Goal: Information Seeking & Learning: Find contact information

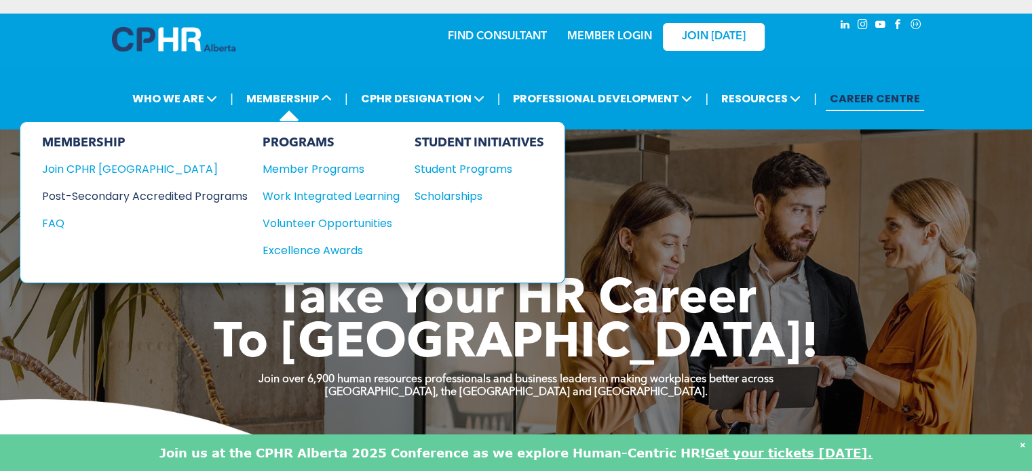
click at [174, 199] on div "Post-Secondary Accredited Programs" at bounding box center [134, 196] width 185 height 17
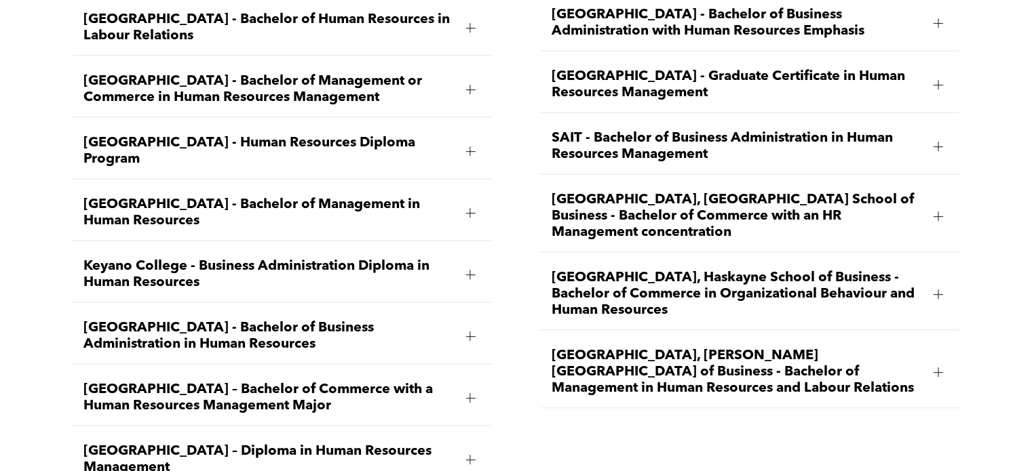
scroll to position [2103, 0]
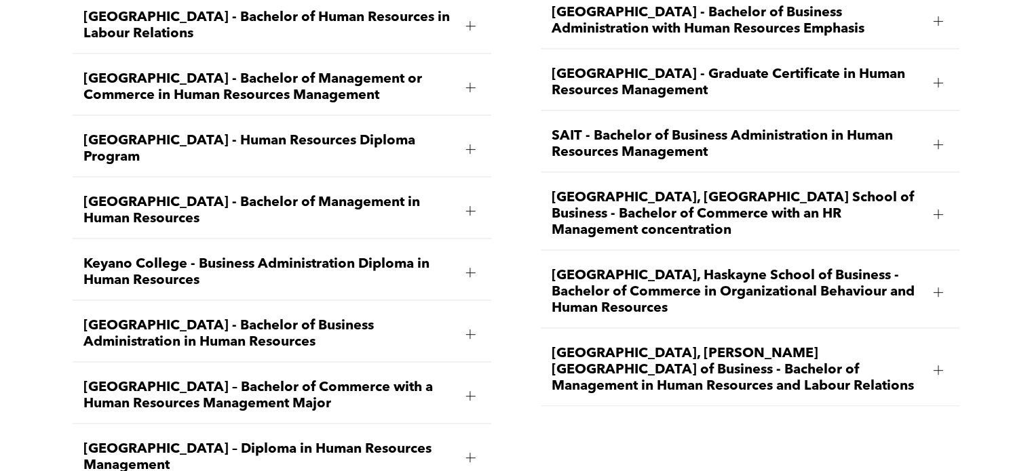
click at [935, 292] on div at bounding box center [937, 292] width 9 height 1
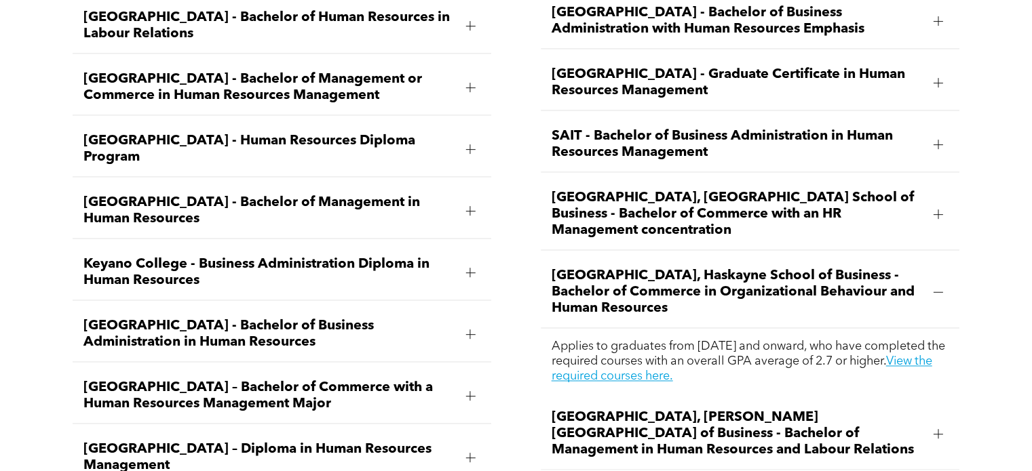
click at [469, 334] on div at bounding box center [469, 334] width 9 height 1
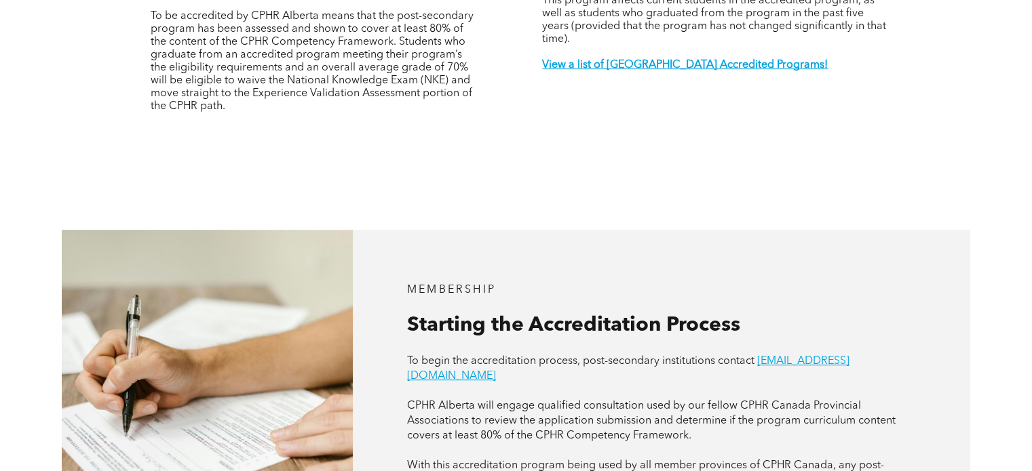
scroll to position [425, 0]
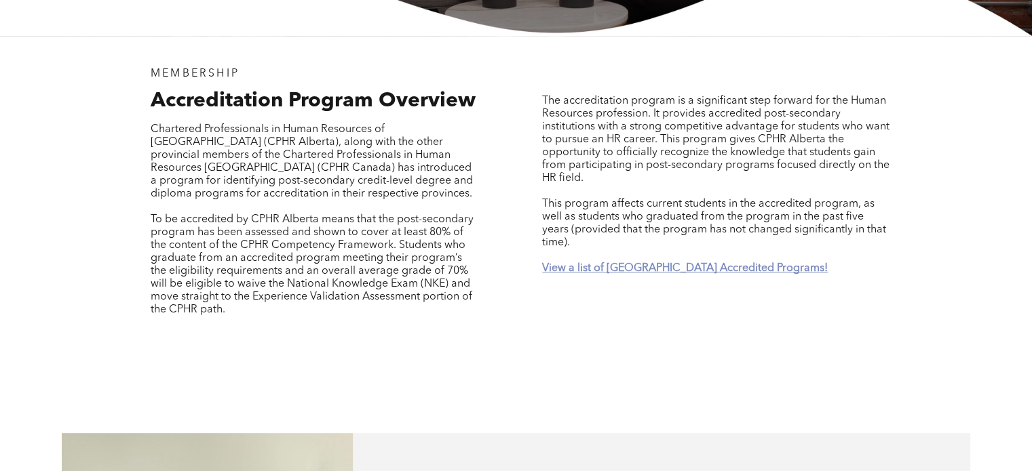
click at [583, 263] on strong "View a list of Alberta Accredited Programs!" at bounding box center [685, 268] width 286 height 11
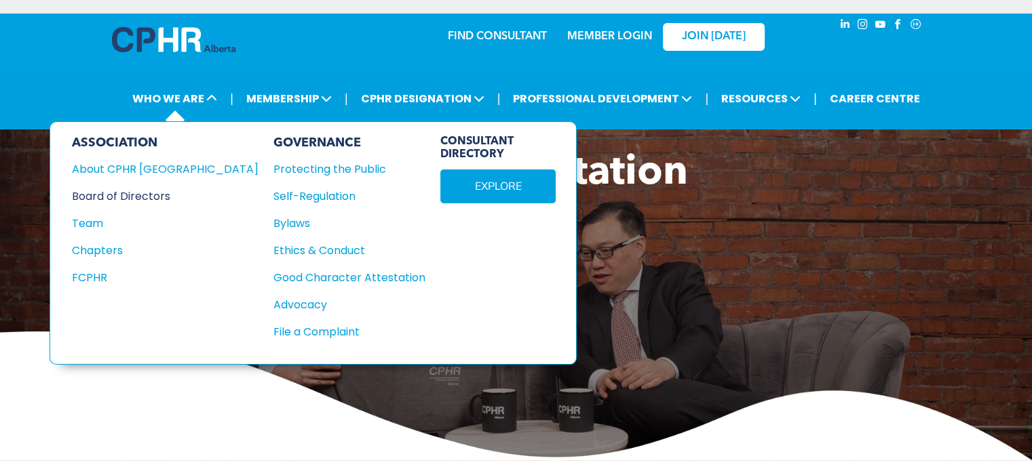
click at [135, 192] on div "Board of Directors" at bounding box center [156, 196] width 168 height 17
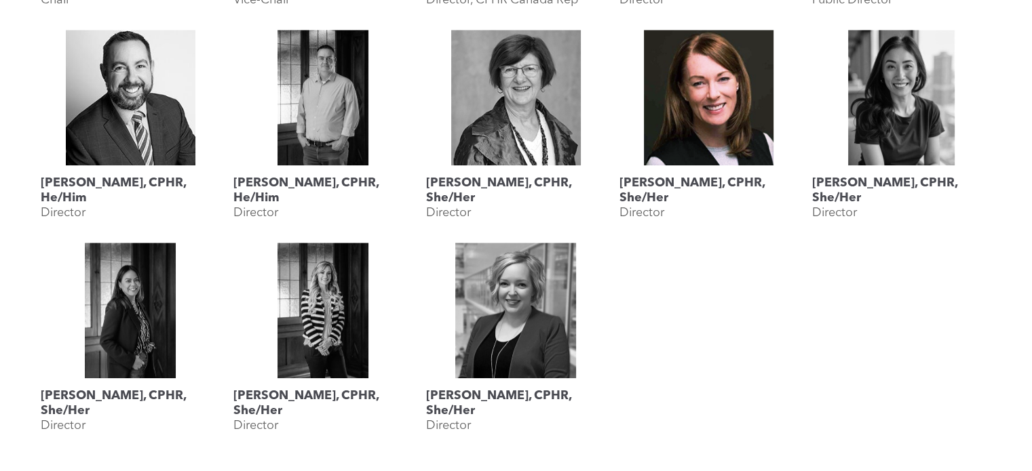
scroll to position [543, 0]
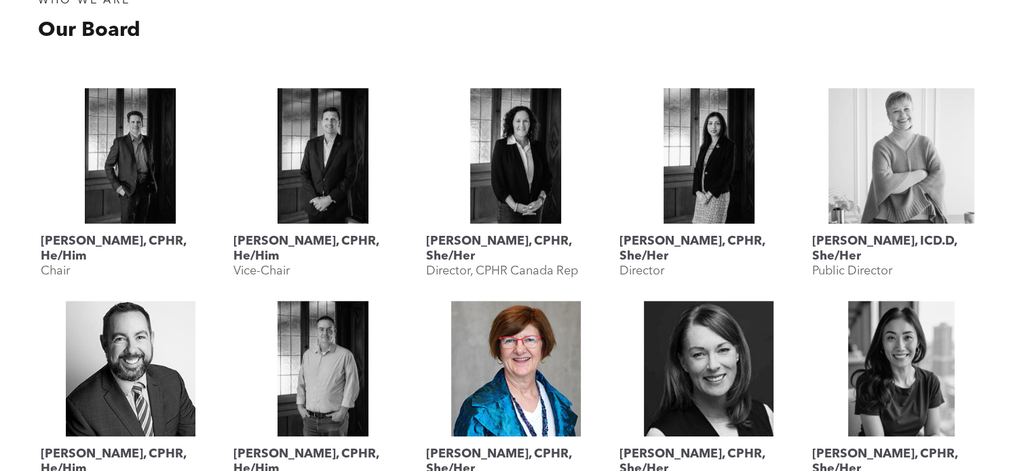
click at [509, 389] on link "Landis Jackson, CPHR, She/Her" at bounding box center [515, 369] width 179 height 136
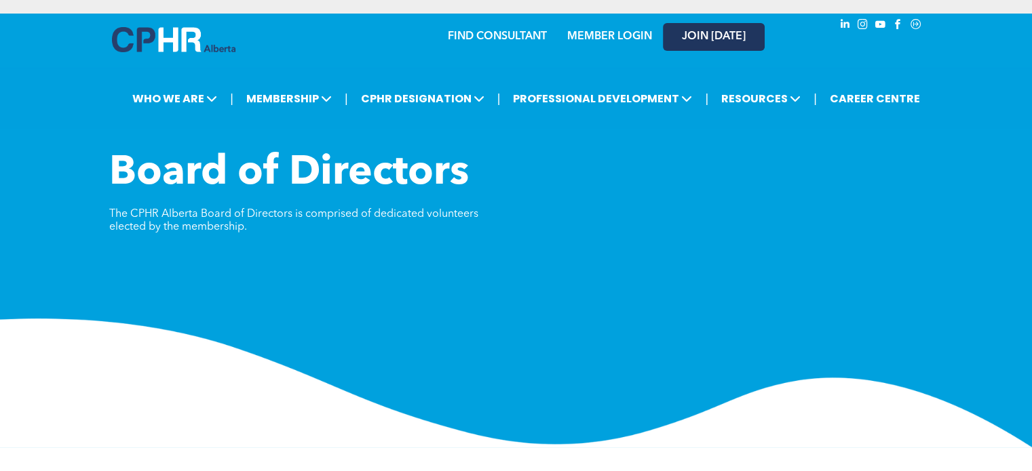
click at [705, 41] on span "JOIN [DATE]" at bounding box center [714, 37] width 64 height 13
click at [784, 264] on div "Board of Directors The CPHR Alberta Board of Directors is comprised of dedicate…" at bounding box center [516, 298] width 1032 height 298
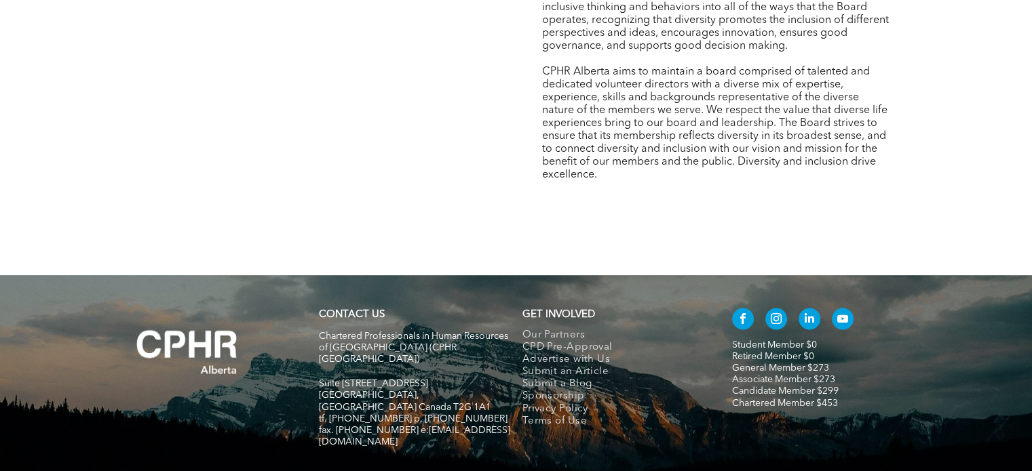
scroll to position [2247, 0]
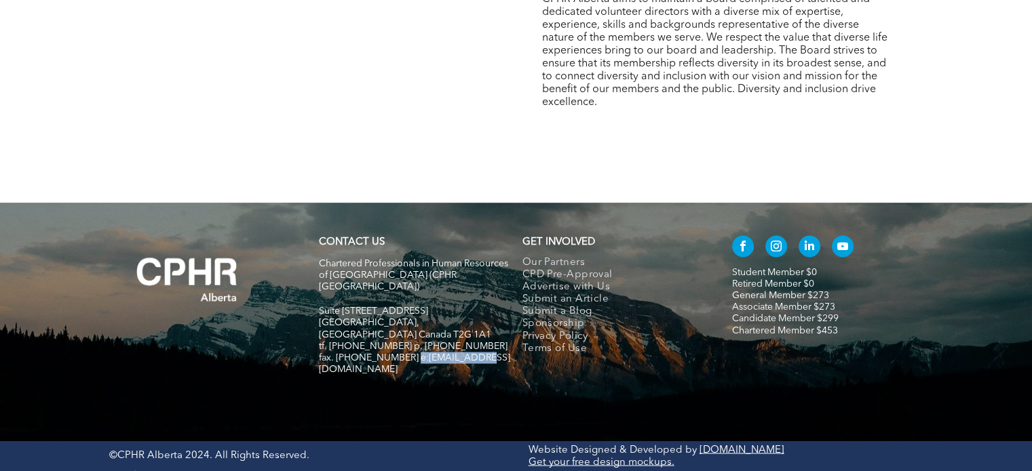
drag, startPoint x: 470, startPoint y: 336, endPoint x: 419, endPoint y: 338, distance: 51.6
click at [408, 352] on h5 "fax. [PHONE_NUMBER] e:[EMAIL_ADDRESS][DOMAIN_NAME]" at bounding box center [414, 363] width 191 height 23
copy span "[EMAIL_ADDRESS][DOMAIN_NAME]"
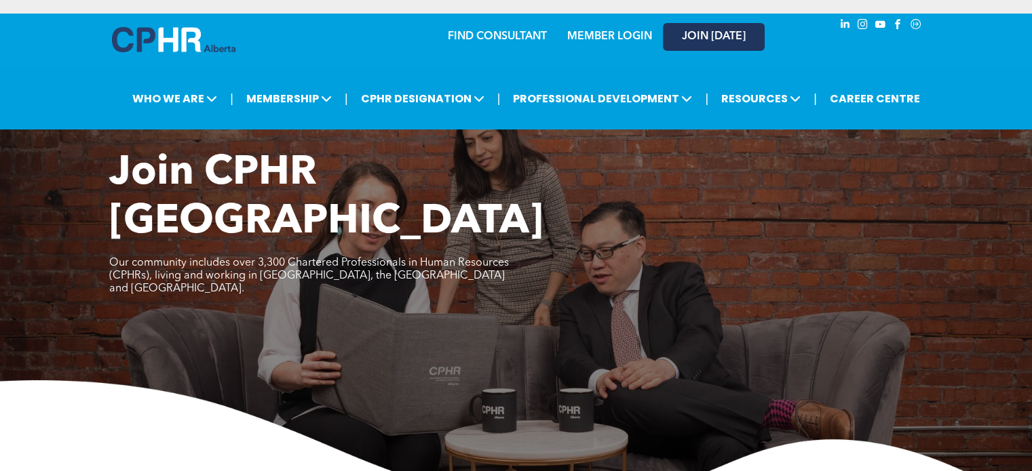
click at [711, 48] on link "JOIN [DATE]" at bounding box center [714, 37] width 102 height 28
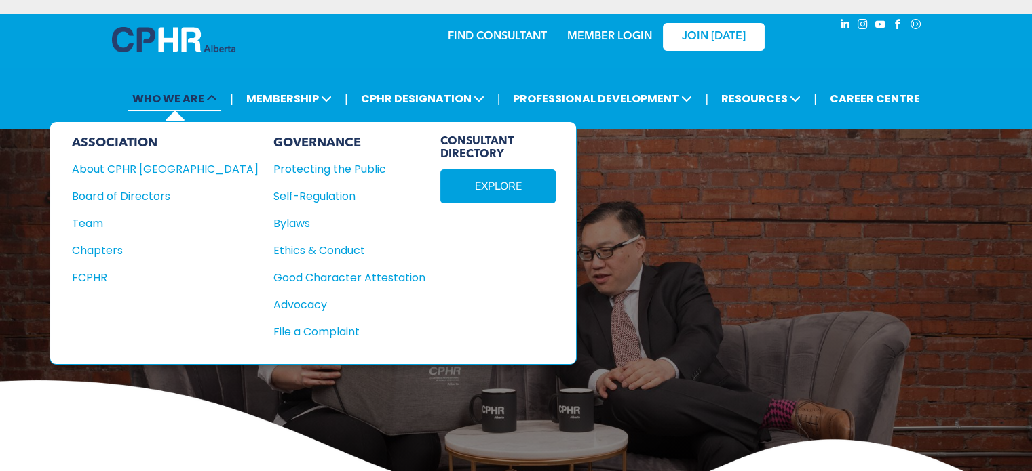
click at [203, 100] on span "WHO WE ARE" at bounding box center [174, 98] width 93 height 25
click at [82, 220] on div "Team" at bounding box center [156, 223] width 168 height 17
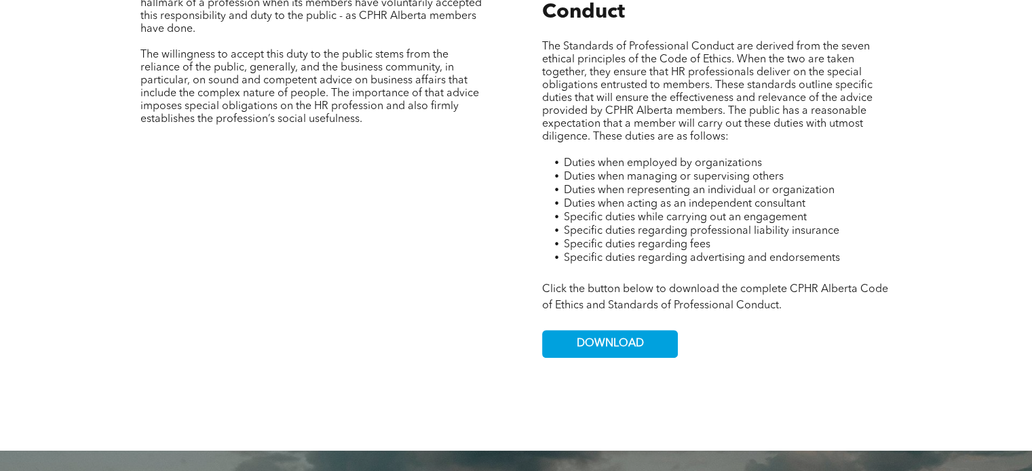
scroll to position [814, 0]
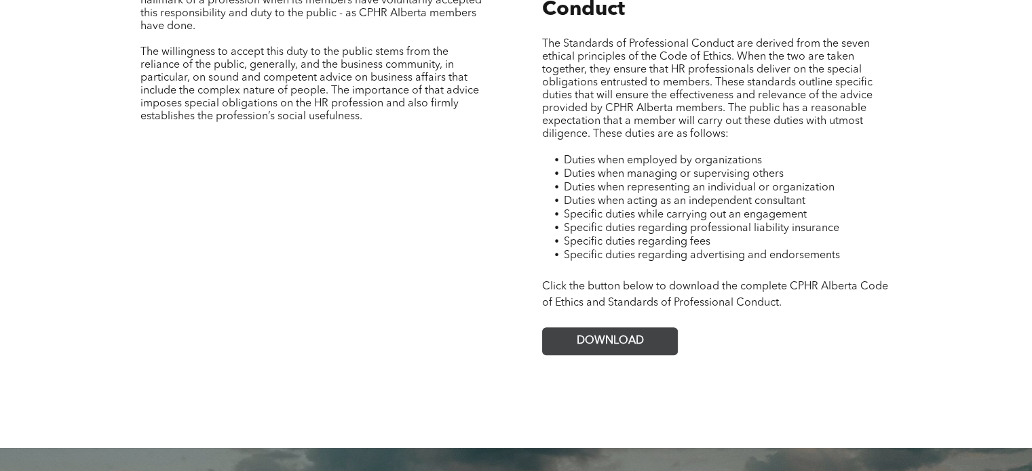
click at [643, 340] on link "DOWNLOAD" at bounding box center [610, 342] width 136 height 28
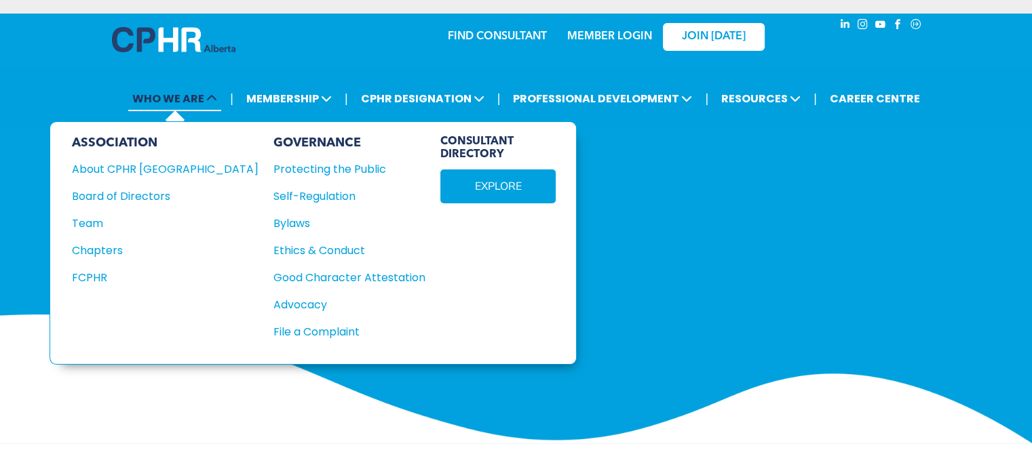
click at [194, 104] on span "WHO WE ARE" at bounding box center [174, 98] width 93 height 25
click at [203, 93] on span "WHO WE ARE" at bounding box center [174, 98] width 93 height 25
click at [125, 199] on div "Board of Directors" at bounding box center [156, 196] width 168 height 17
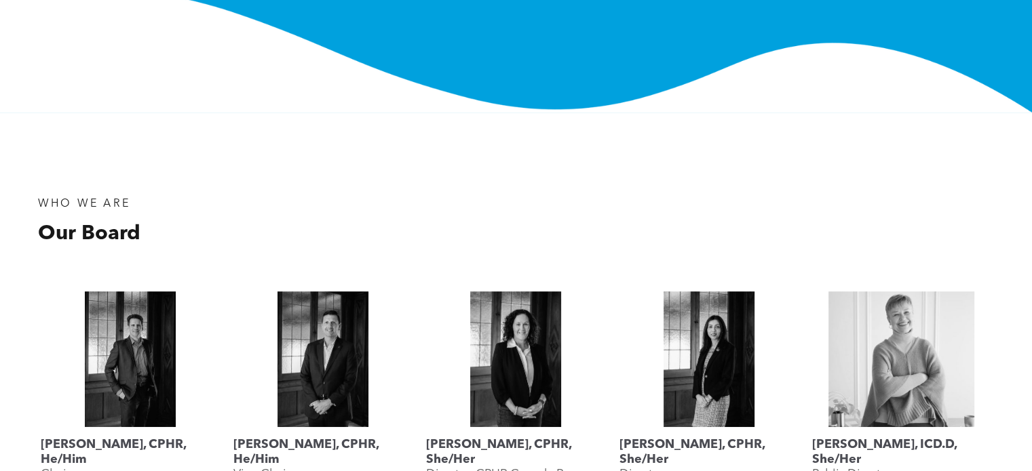
scroll to position [678, 0]
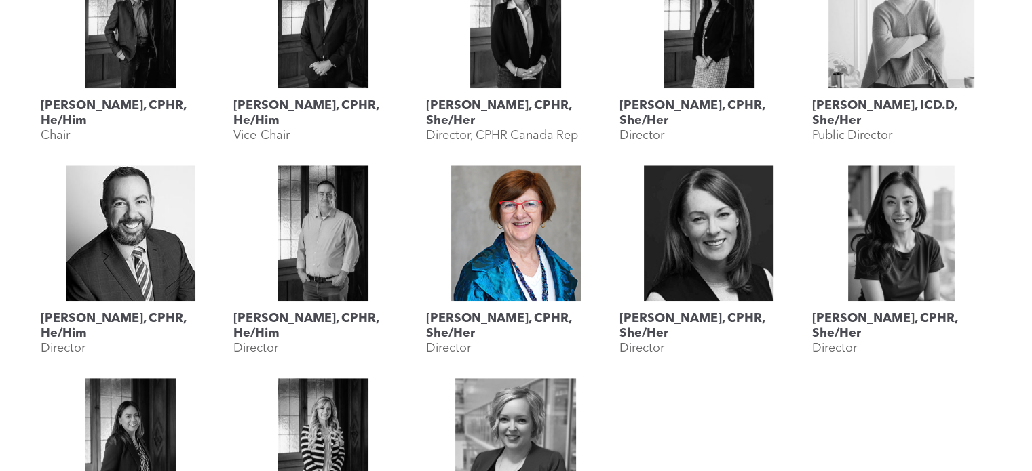
click at [500, 314] on h3 "Landis Jackson, CPHR, She/Her" at bounding box center [515, 326] width 179 height 30
click at [547, 260] on link "Landis Jackson, CPHR, She/Her" at bounding box center [515, 234] width 179 height 136
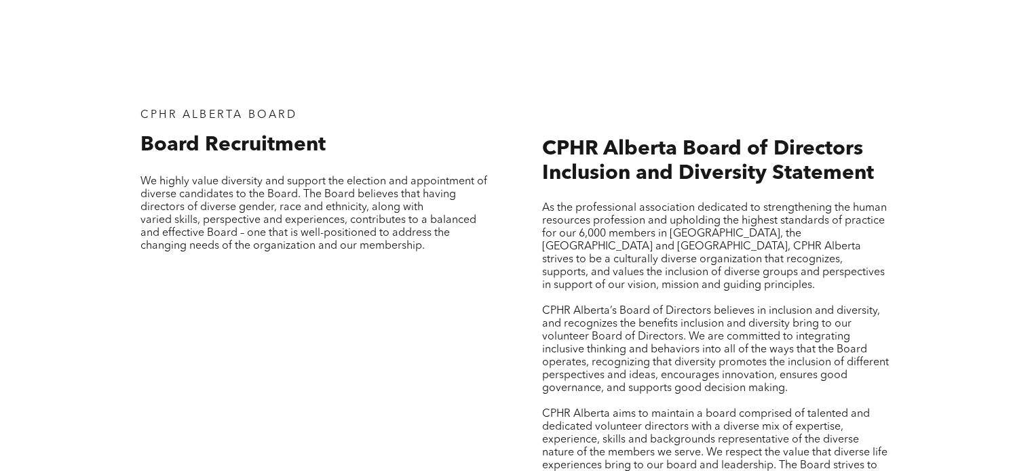
scroll to position [2171, 0]
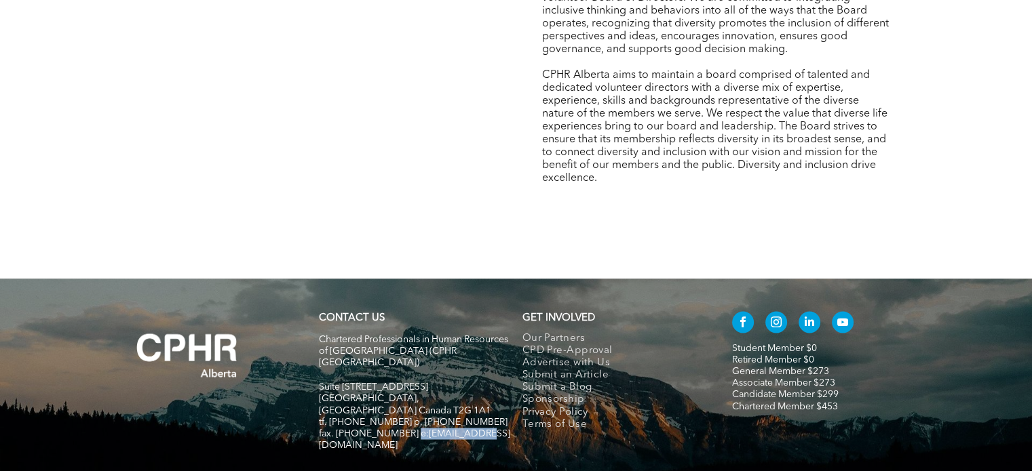
drag, startPoint x: 476, startPoint y: 414, endPoint x: 408, endPoint y: 418, distance: 68.6
click at [408, 428] on h5 "fax. [PHONE_NUMBER] e:[EMAIL_ADDRESS][DOMAIN_NAME]" at bounding box center [414, 439] width 191 height 23
copy span "[EMAIL_ADDRESS][DOMAIN_NAME]"
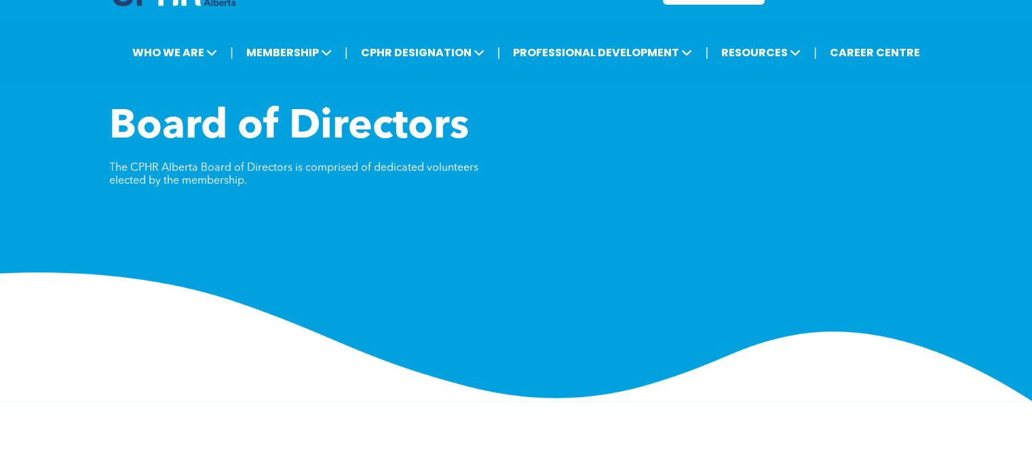
scroll to position [0, 0]
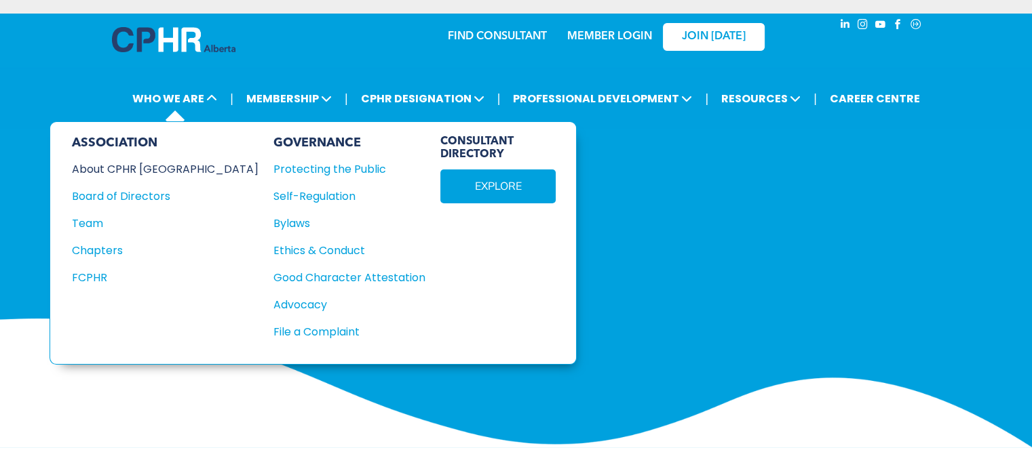
click at [141, 168] on div "About CPHR [GEOGRAPHIC_DATA]" at bounding box center [156, 169] width 168 height 17
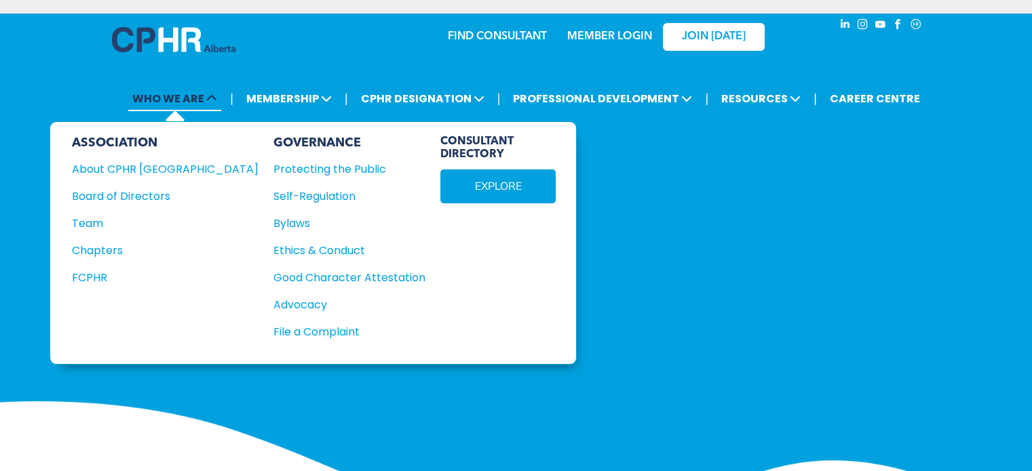
click at [144, 95] on span "WHO WE ARE" at bounding box center [174, 98] width 93 height 25
click at [112, 196] on div "Board of Directors" at bounding box center [156, 196] width 168 height 17
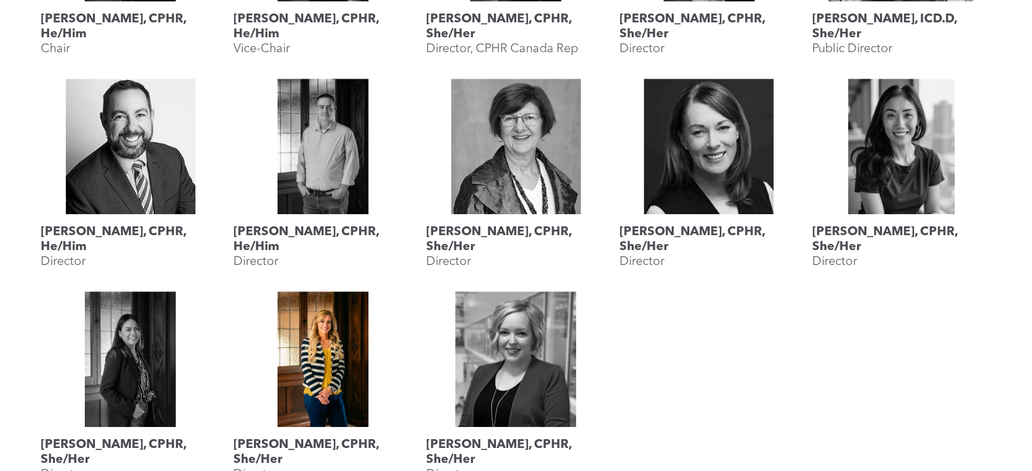
scroll to position [610, 0]
